Goal: Task Accomplishment & Management: Use online tool/utility

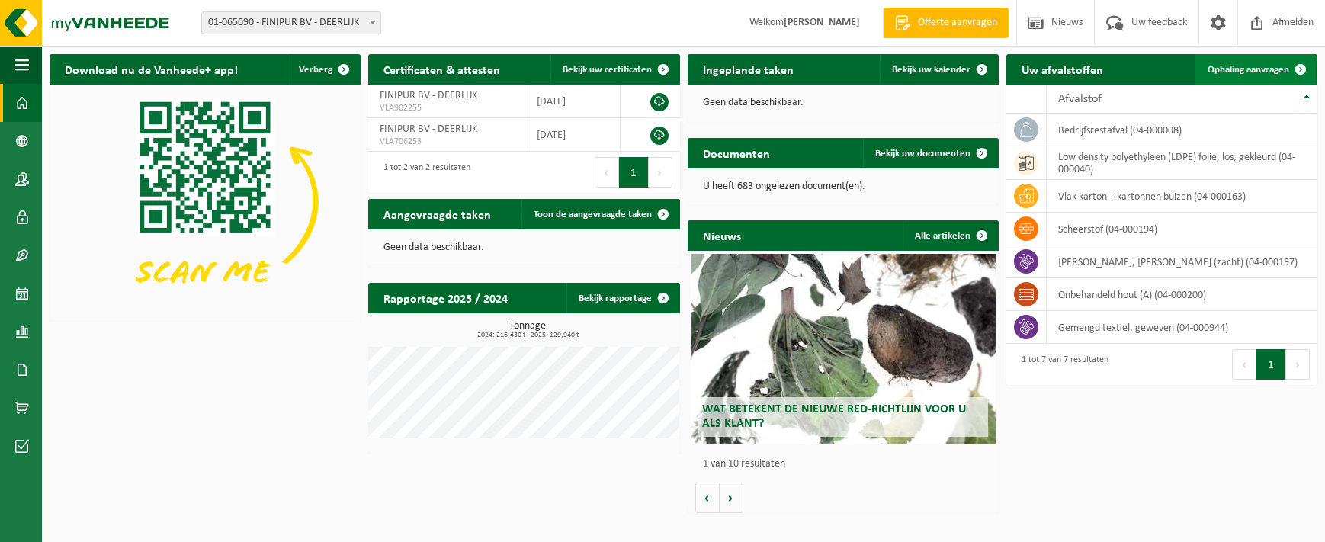
click at [1268, 63] on link "Ophaling aanvragen" at bounding box center [1255, 69] width 120 height 30
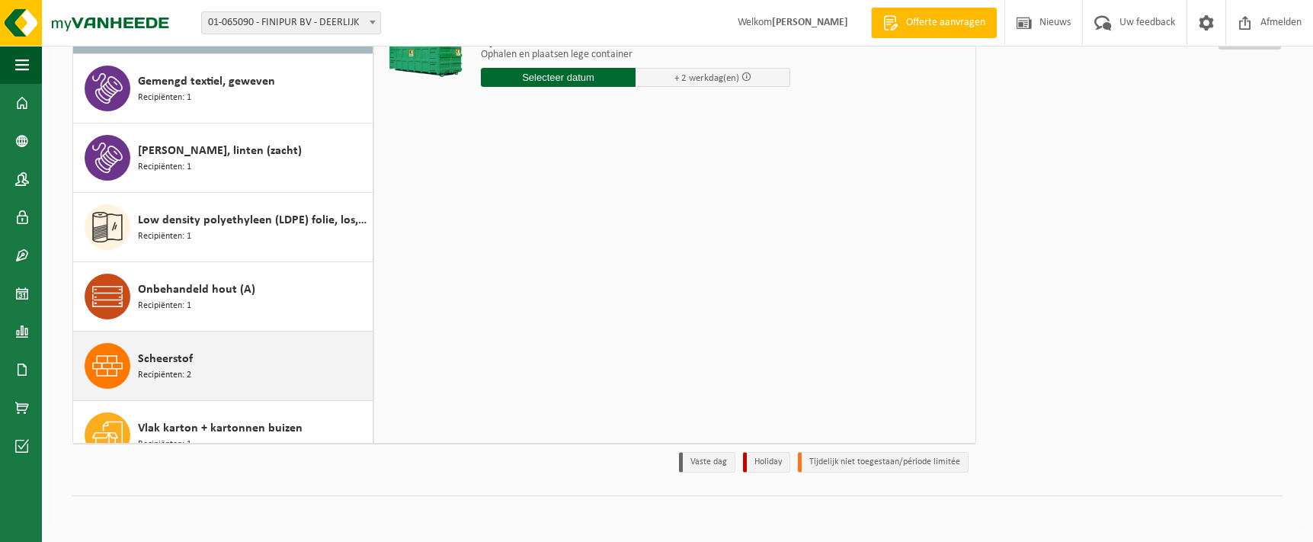
scroll to position [27, 0]
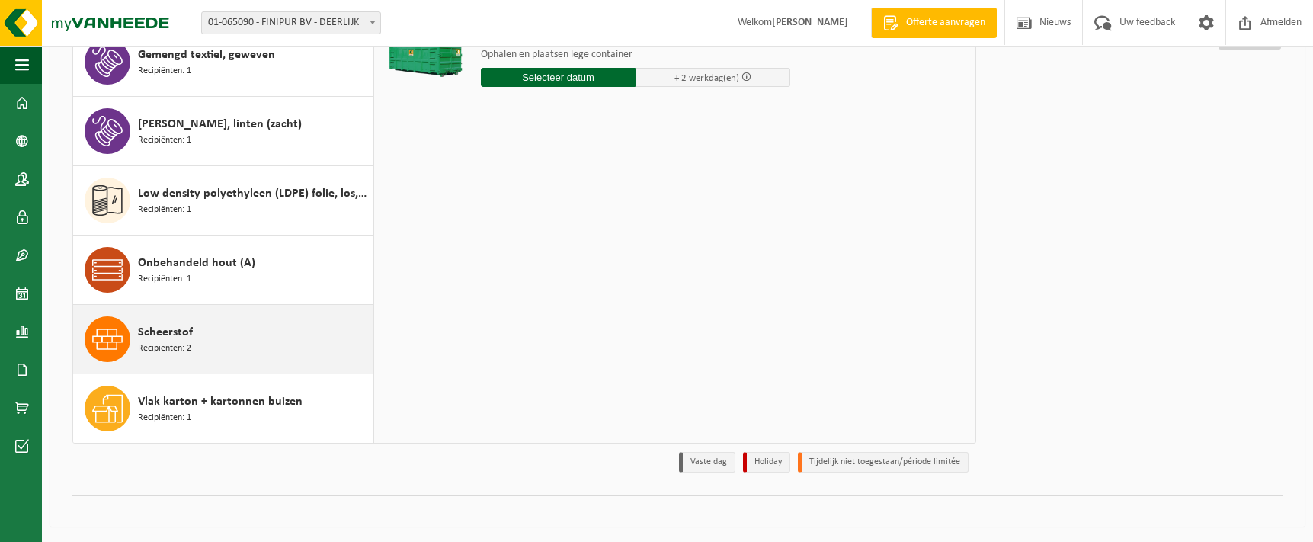
click at [262, 340] on div "Scheerstof Recipiënten: 2" at bounding box center [253, 339] width 231 height 46
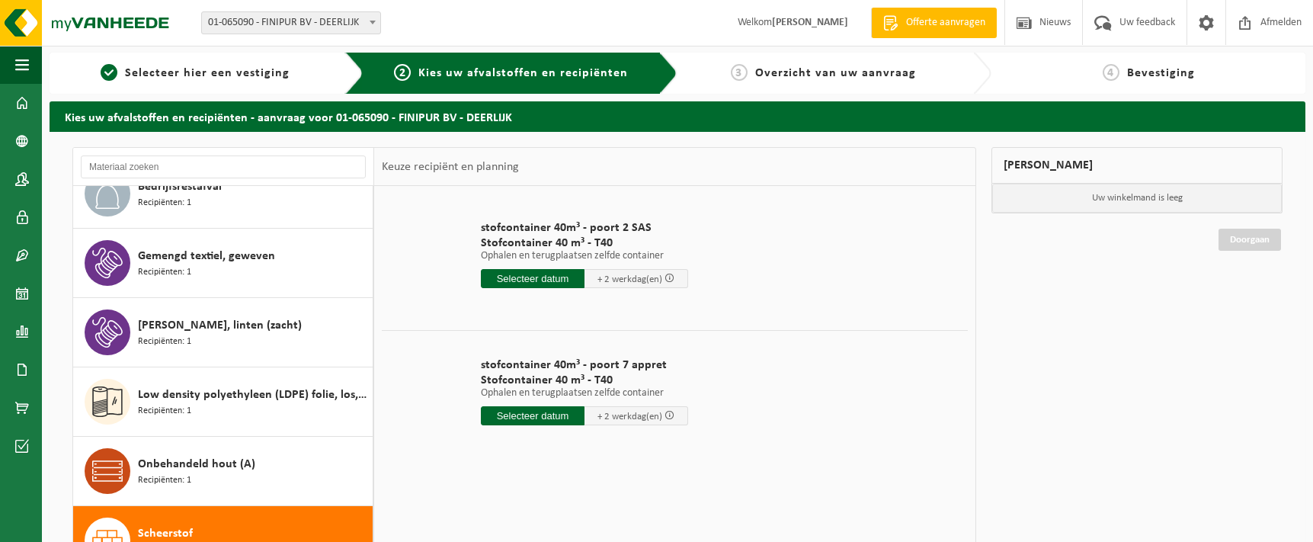
scroll to position [0, 0]
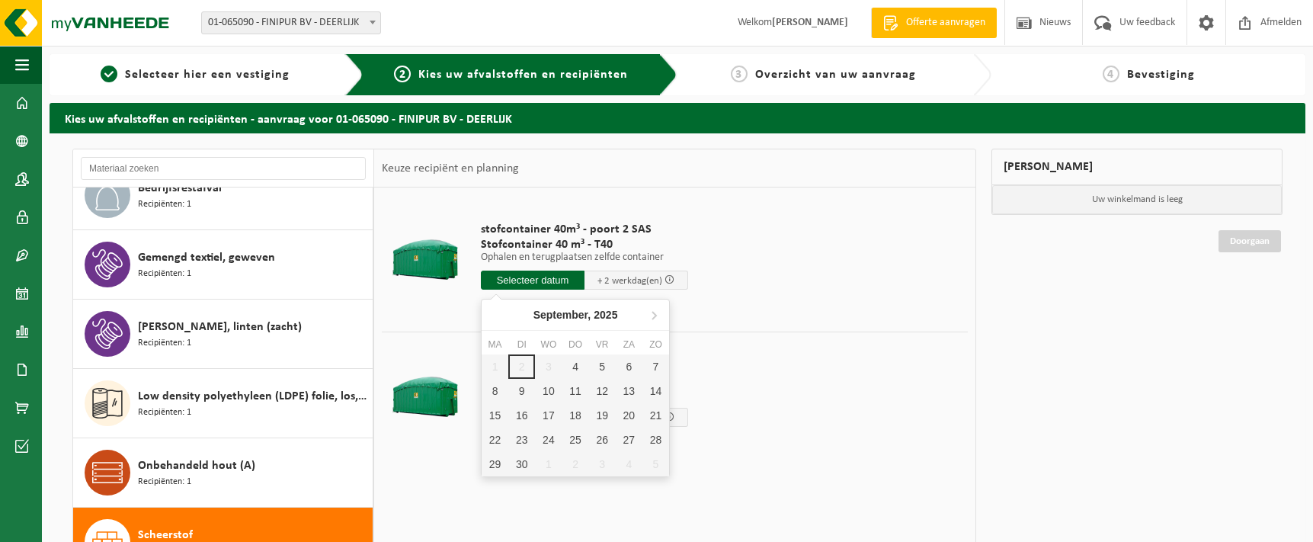
click at [553, 278] on input "text" at bounding box center [533, 280] width 104 height 19
click at [604, 369] on div "5" at bounding box center [602, 366] width 27 height 24
type input "Van 2025-09-05"
type input "2025-09-05"
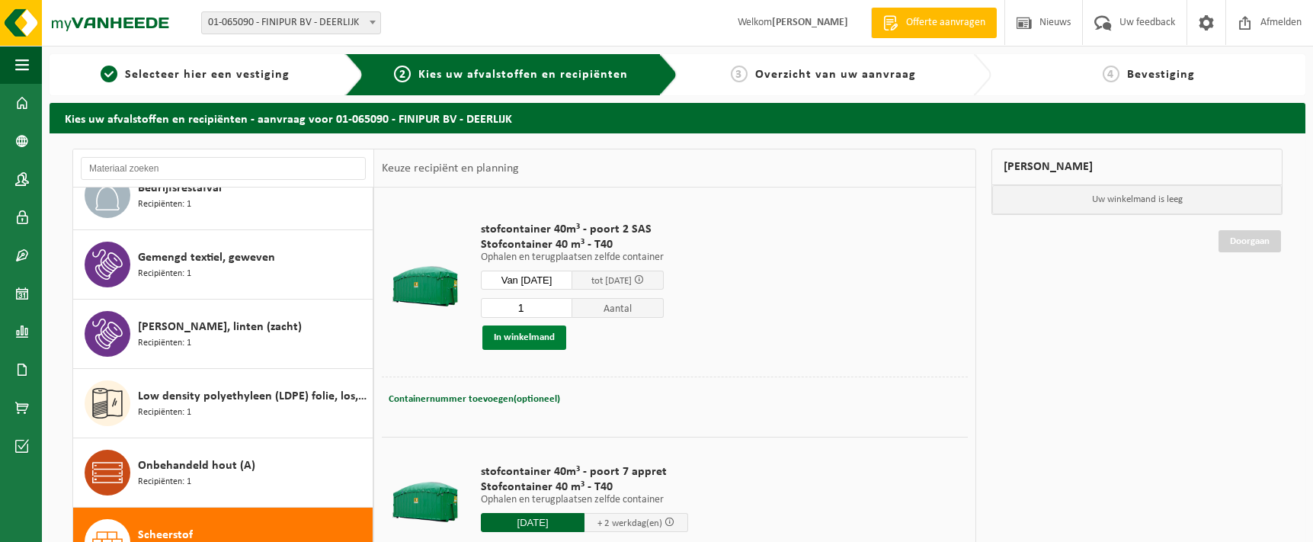
click at [540, 335] on button "In winkelmand" at bounding box center [525, 338] width 84 height 24
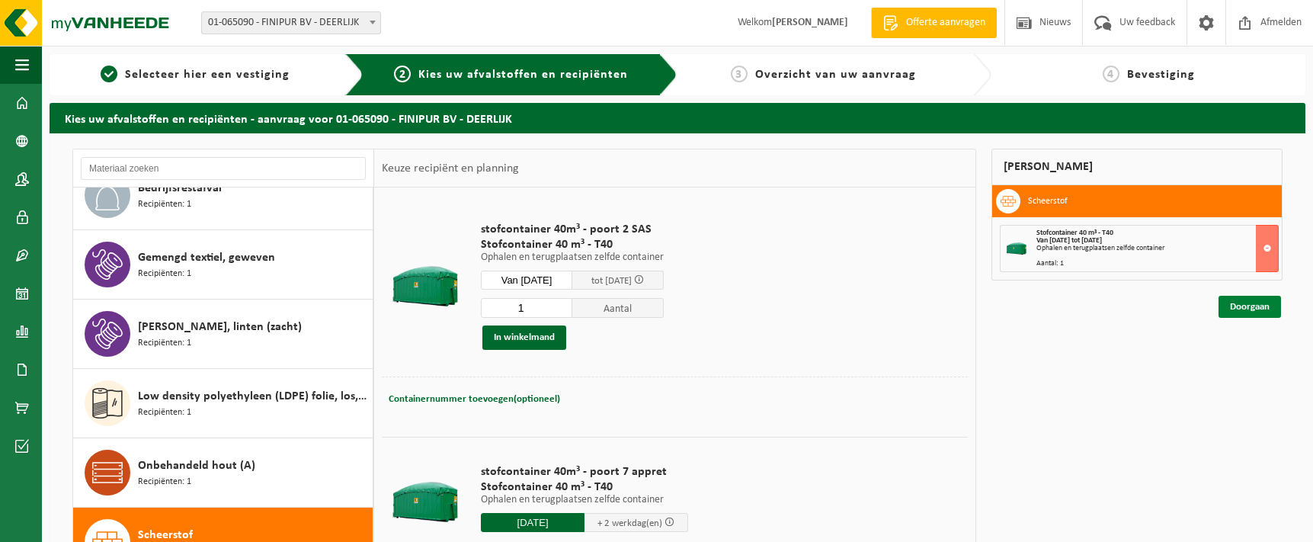
click at [1255, 313] on link "Doorgaan" at bounding box center [1250, 307] width 63 height 22
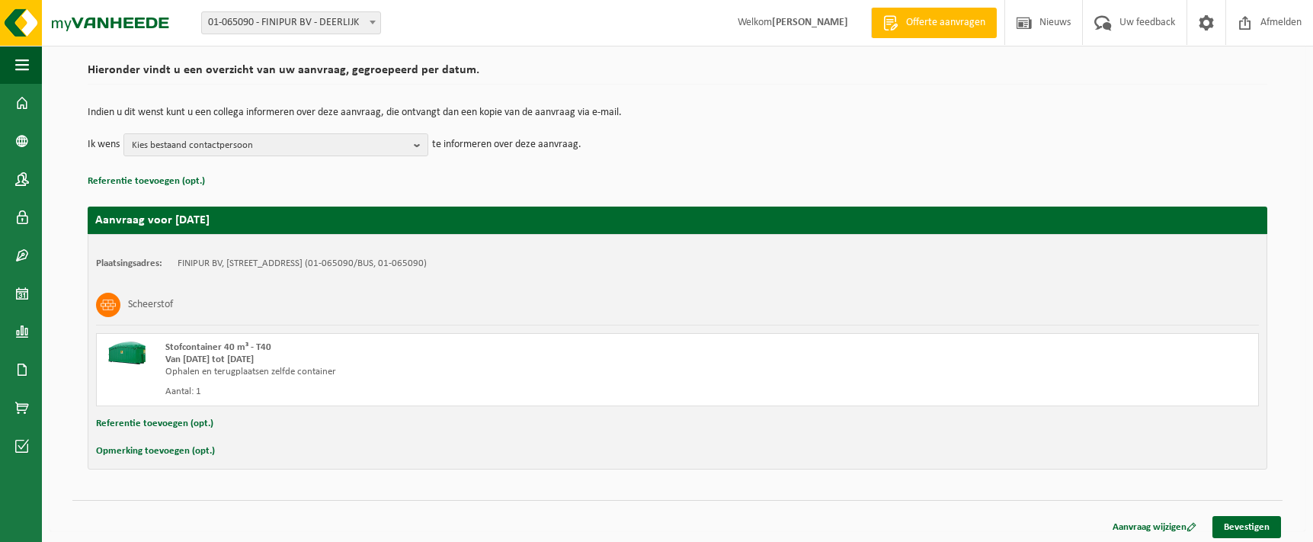
scroll to position [112, 0]
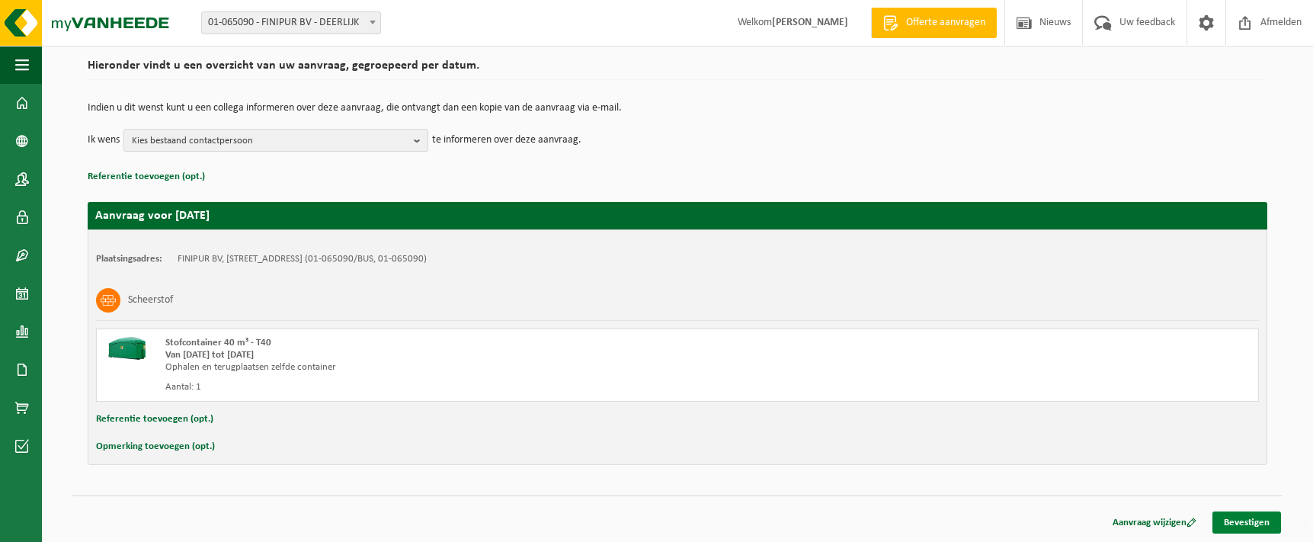
click at [1240, 521] on link "Bevestigen" at bounding box center [1247, 523] width 69 height 22
